Goal: Navigation & Orientation: Find specific page/section

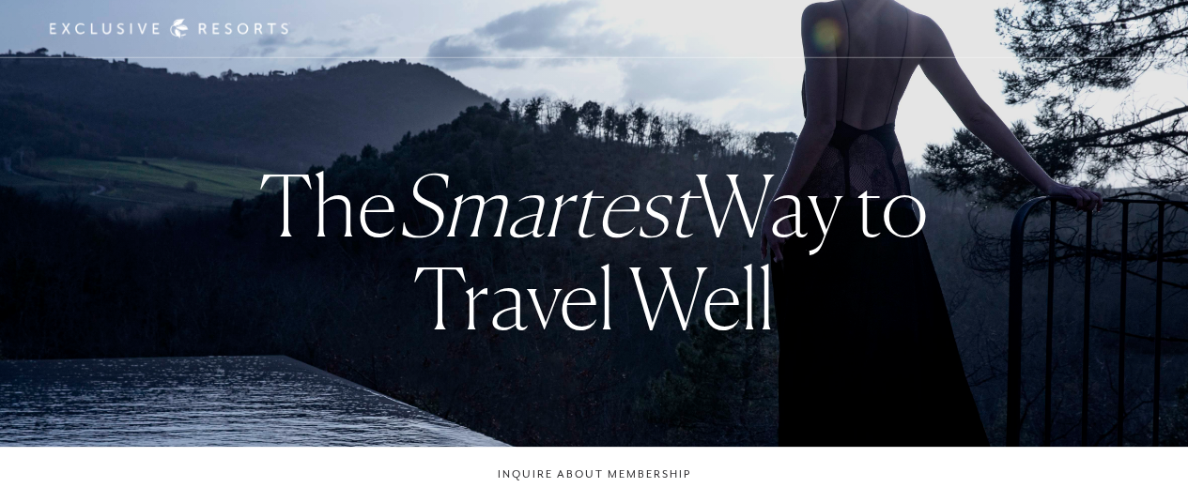
checkbox input "false"
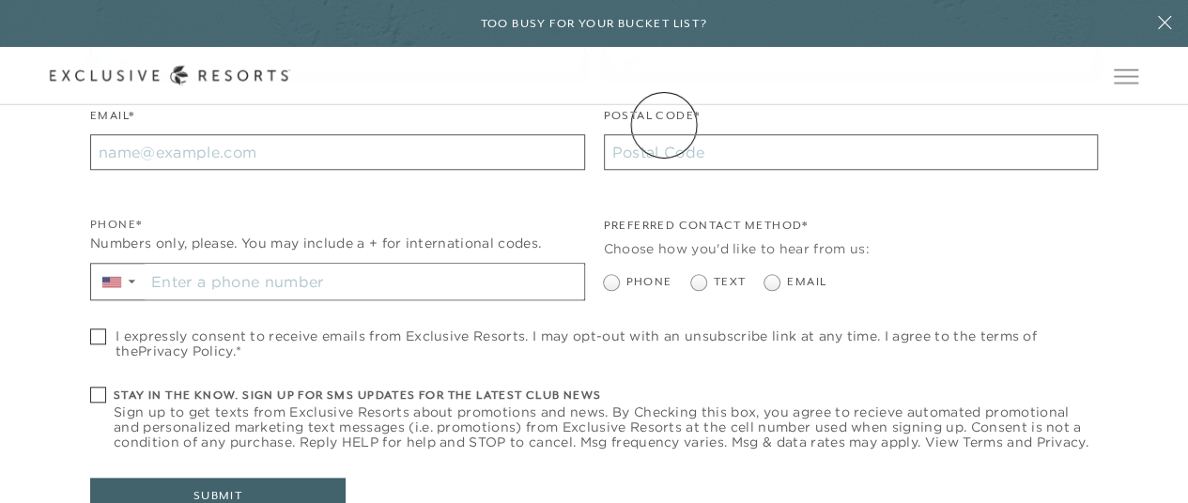
scroll to position [7921, 0]
click at [0, 0] on link "Community" at bounding box center [0, 0] width 0 height 0
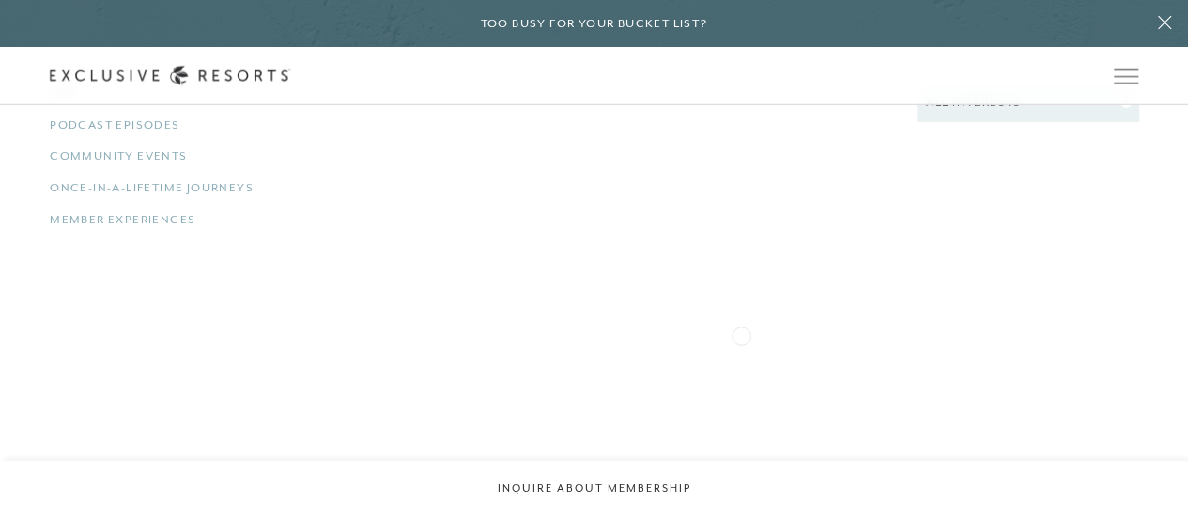
scroll to position [3178, 0]
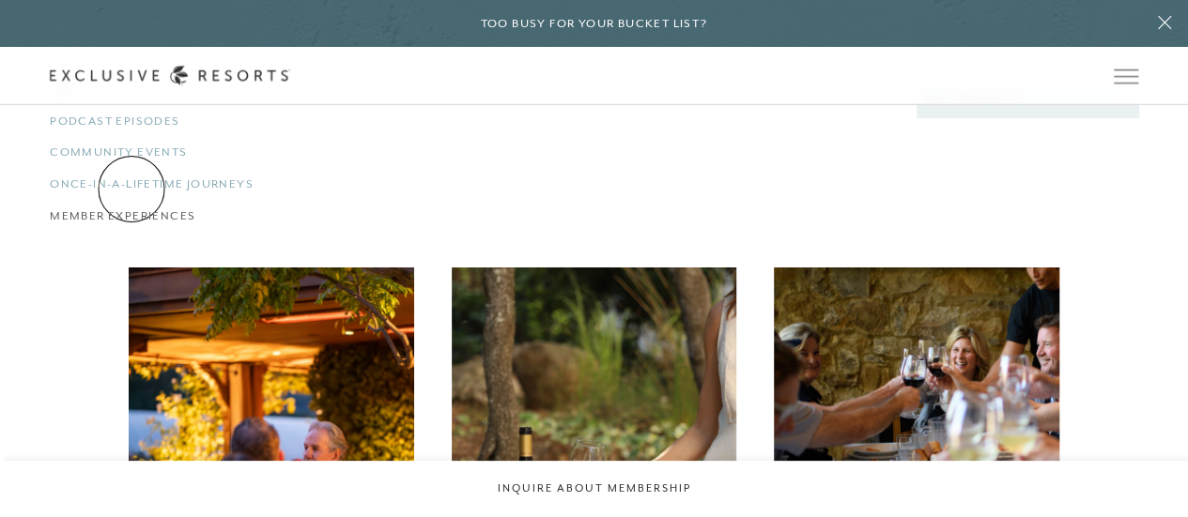
click at [131, 207] on link "Member Experiences 68" at bounding box center [222, 216] width 345 height 18
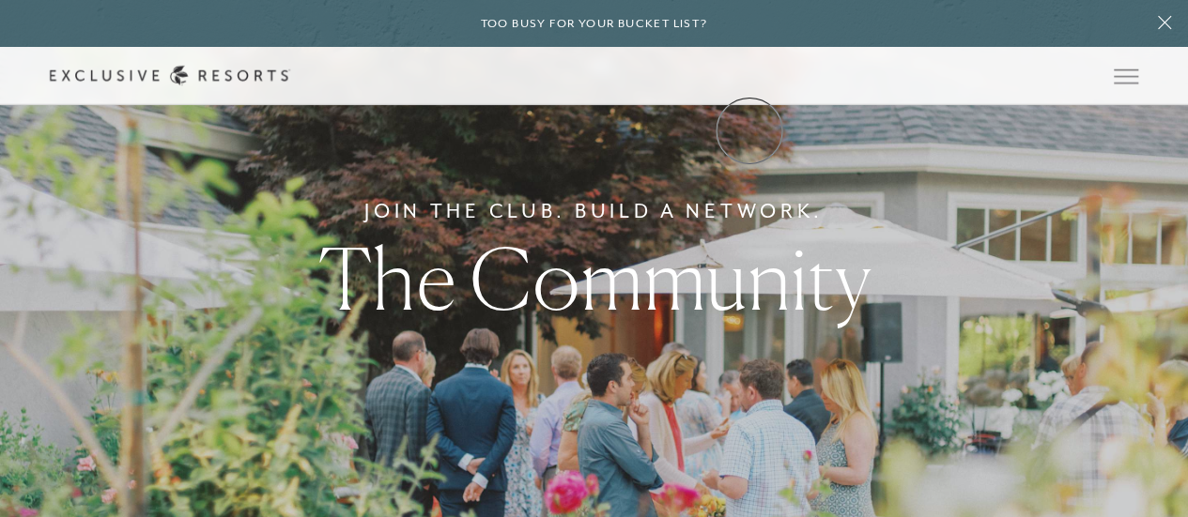
click at [0, 0] on link "Community" at bounding box center [0, 0] width 0 height 0
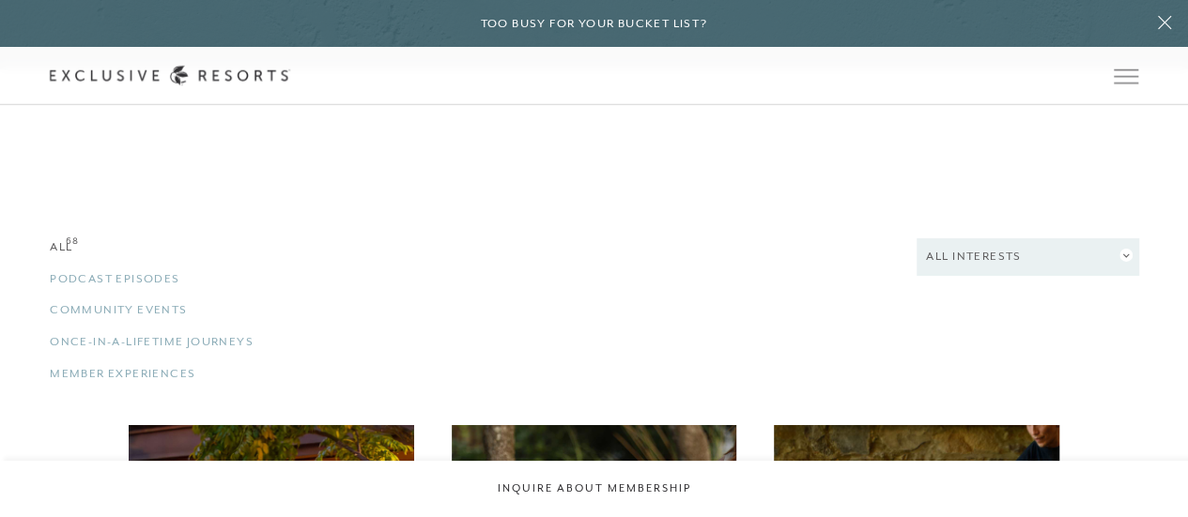
scroll to position [3031, 0]
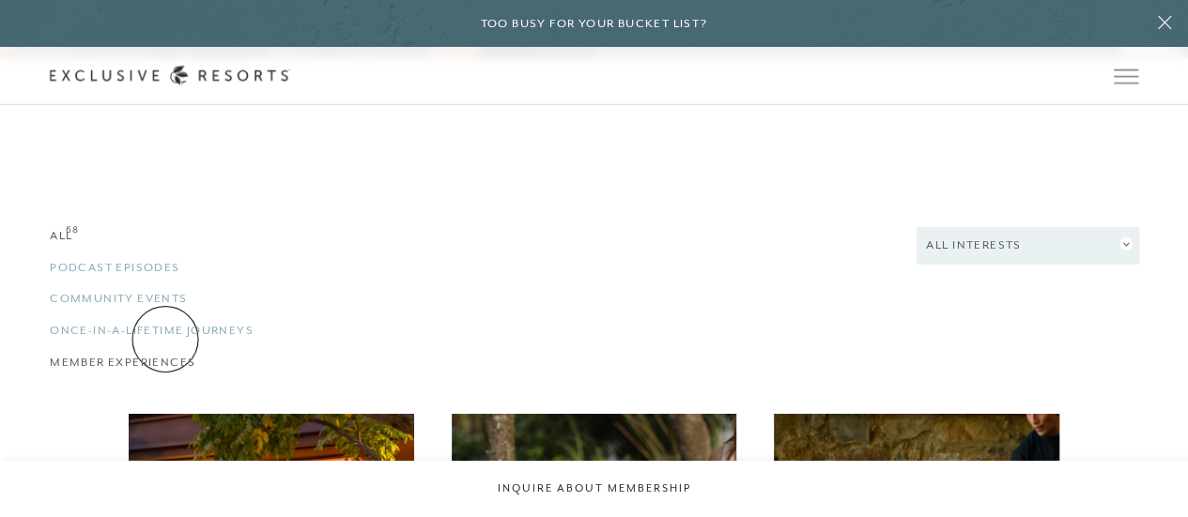
click at [165, 354] on link "Member Experiences 68" at bounding box center [222, 363] width 345 height 18
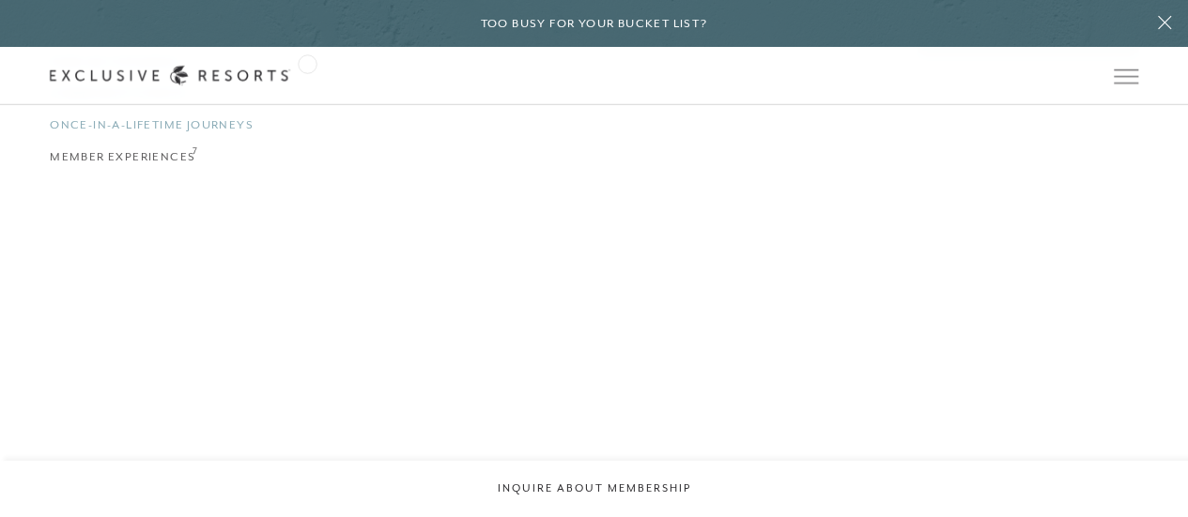
scroll to position [3236, 0]
